Goal: Information Seeking & Learning: Learn about a topic

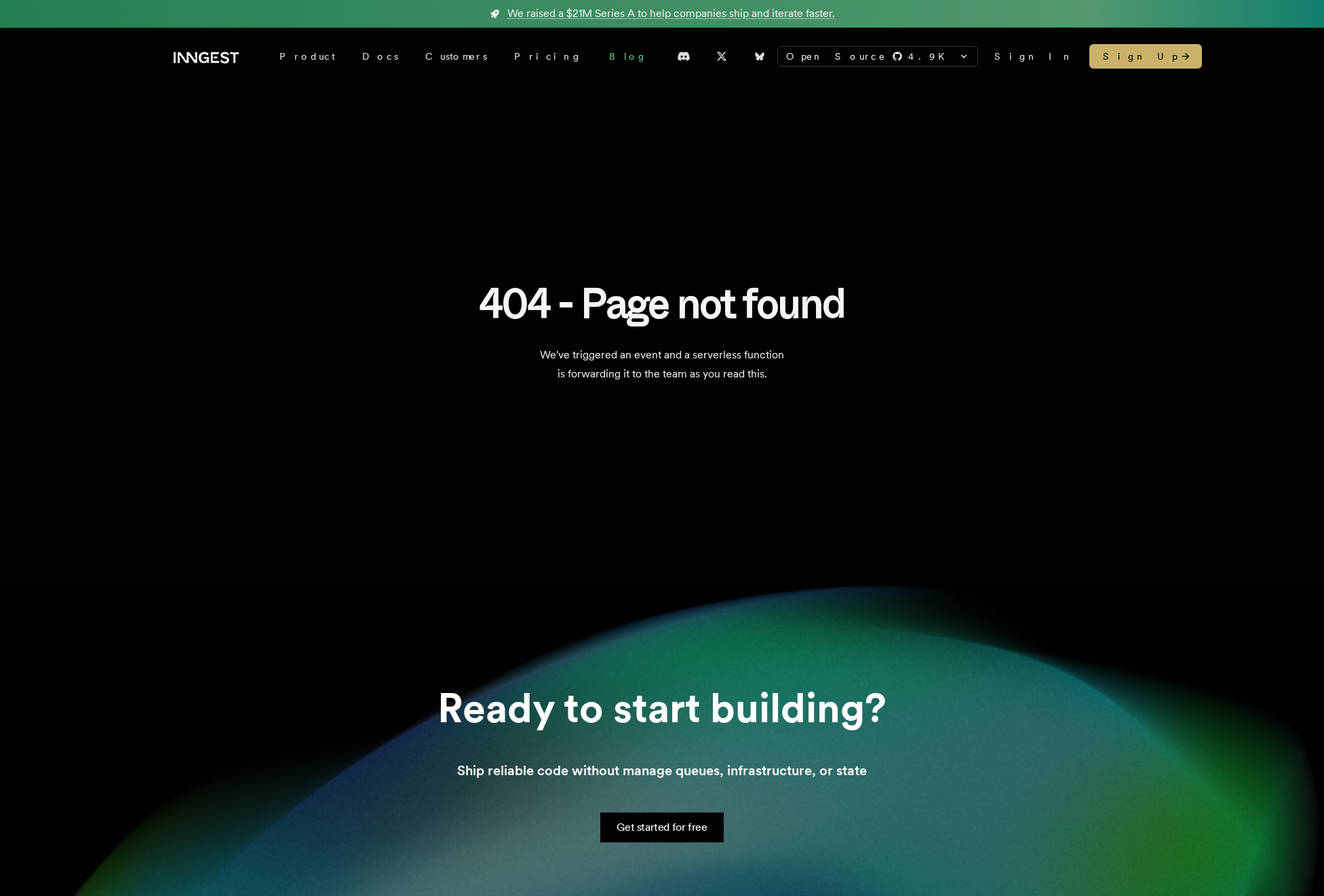
click at [596, 54] on link "Blog" at bounding box center [628, 56] width 65 height 24
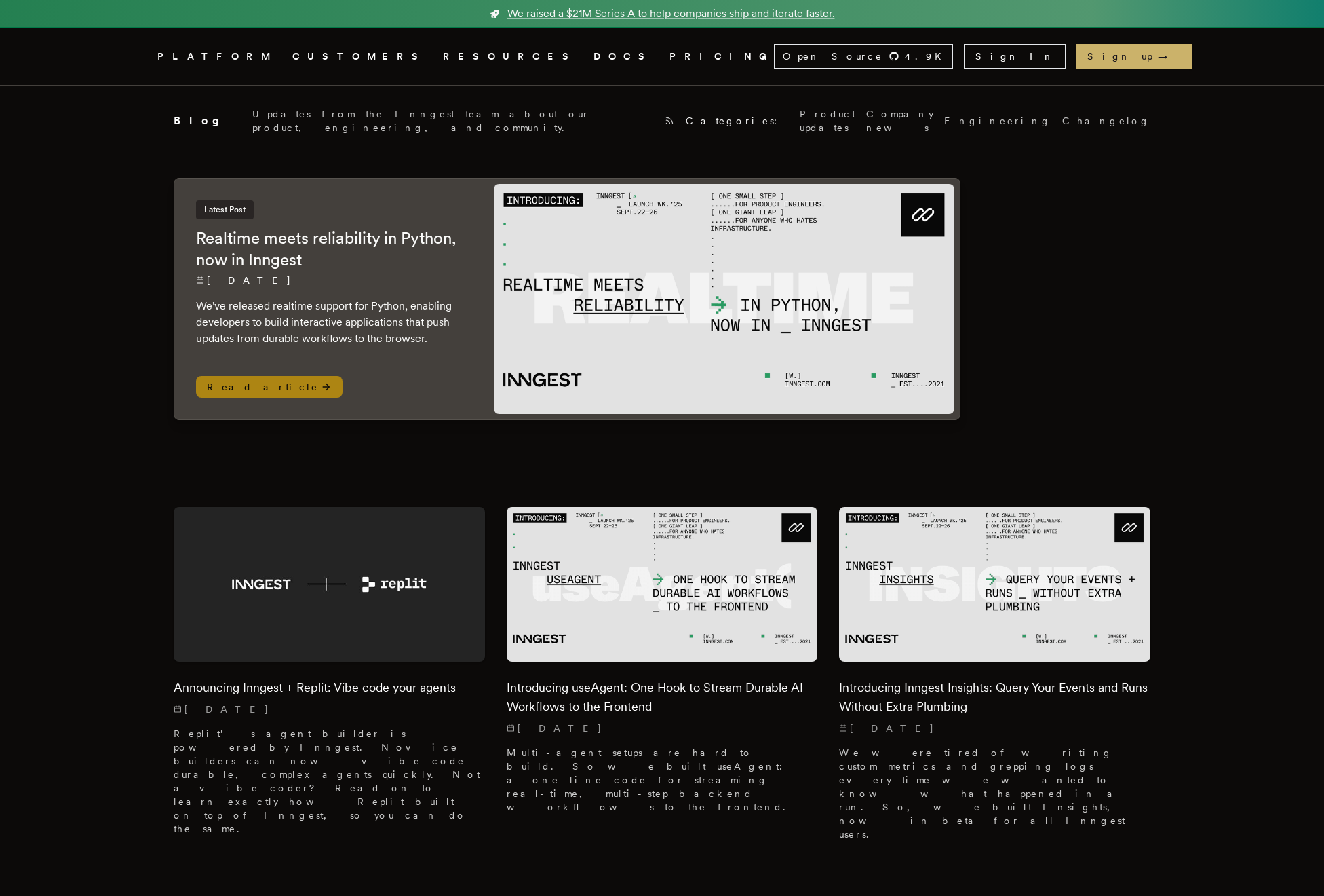
click at [447, 243] on h2 "Realtime meets reliability in Python, now in Inngest" at bounding box center [331, 249] width 271 height 44
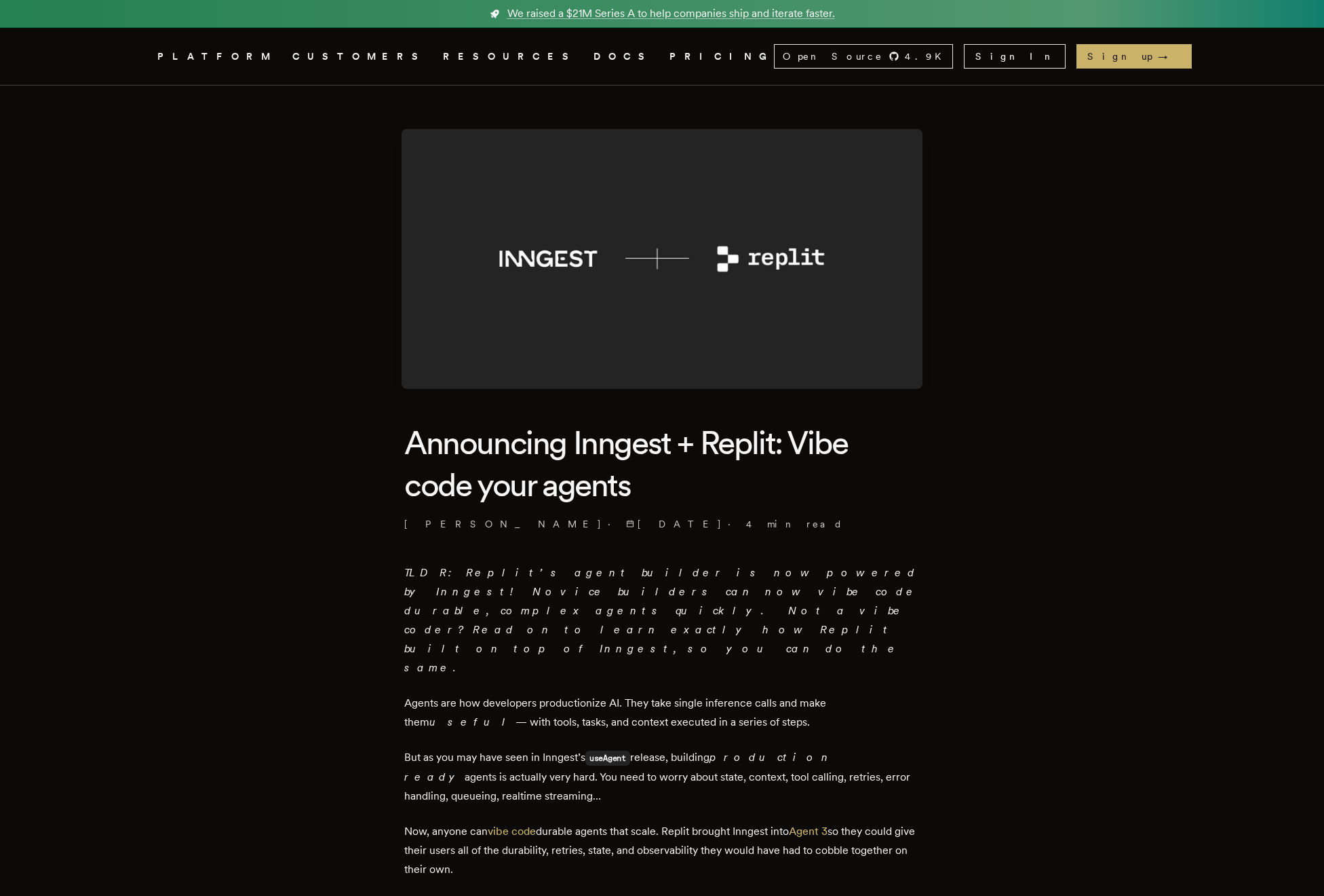
click at [720, 486] on h1 "Announcing Inngest + Replit: Vibe code your agents" at bounding box center [662, 463] width 515 height 85
